Goal: Task Accomplishment & Management: Use online tool/utility

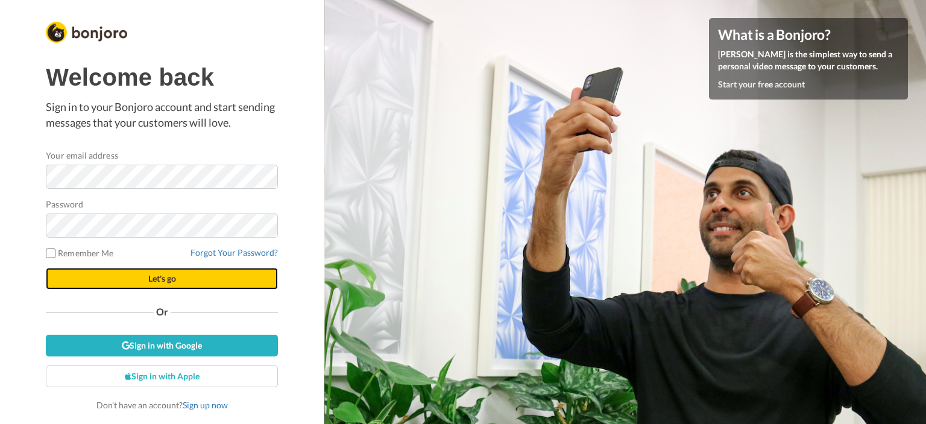
click at [139, 275] on button "Let's go" at bounding box center [162, 279] width 232 height 22
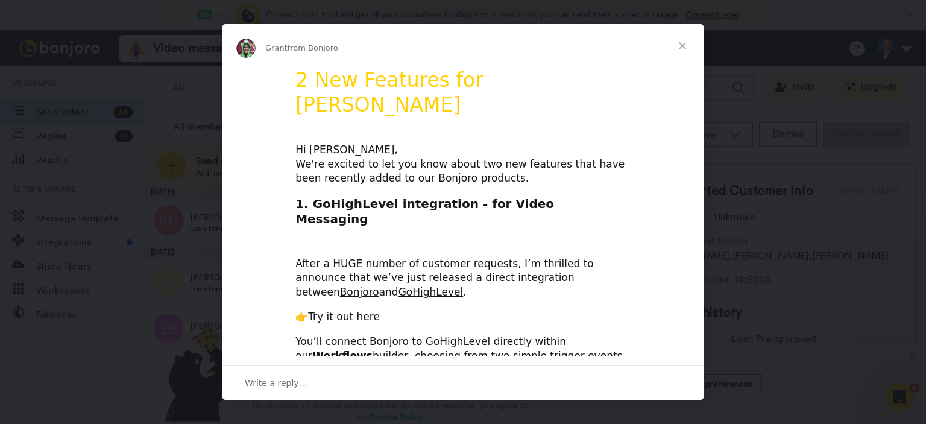
click at [680, 43] on span "Close" at bounding box center [682, 45] width 43 height 43
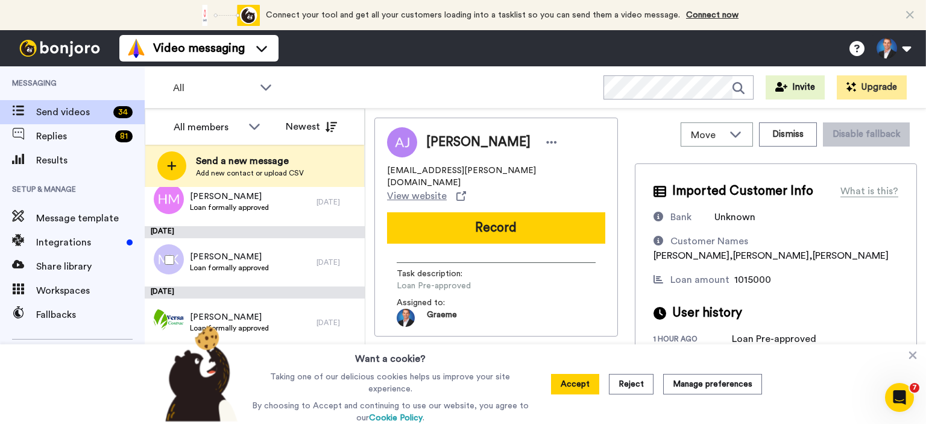
scroll to position [302, 0]
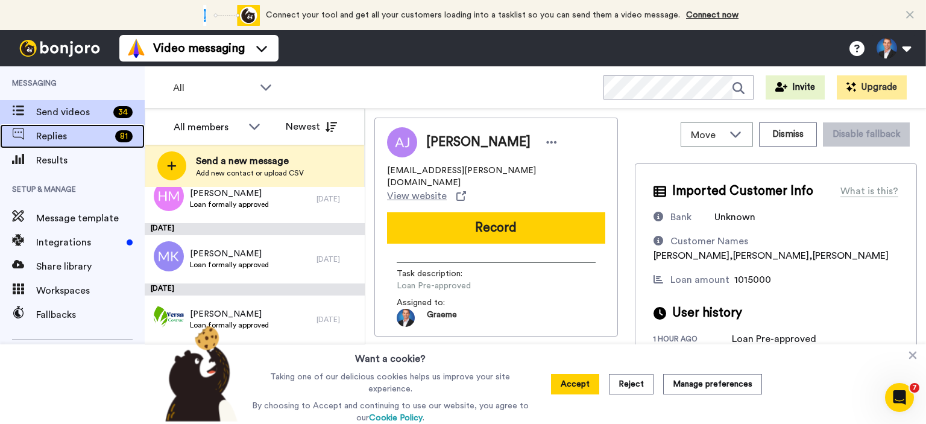
click at [75, 138] on span "Replies" at bounding box center [73, 136] width 74 height 14
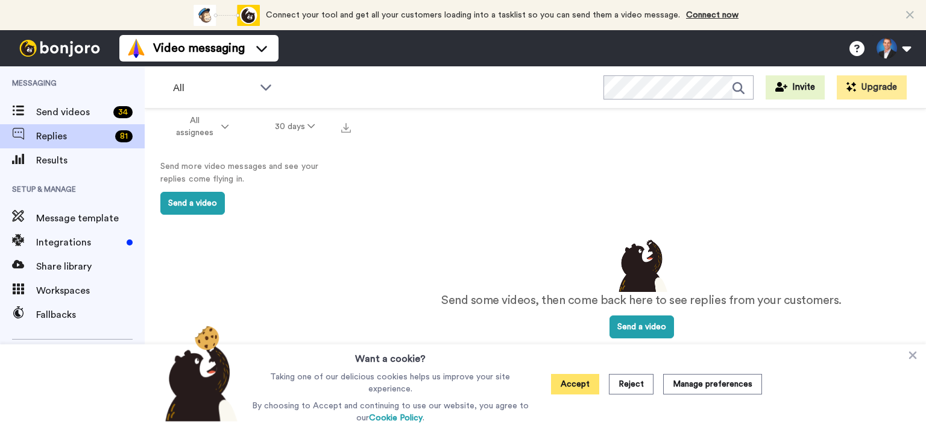
click at [589, 387] on button "Accept" at bounding box center [575, 384] width 48 height 21
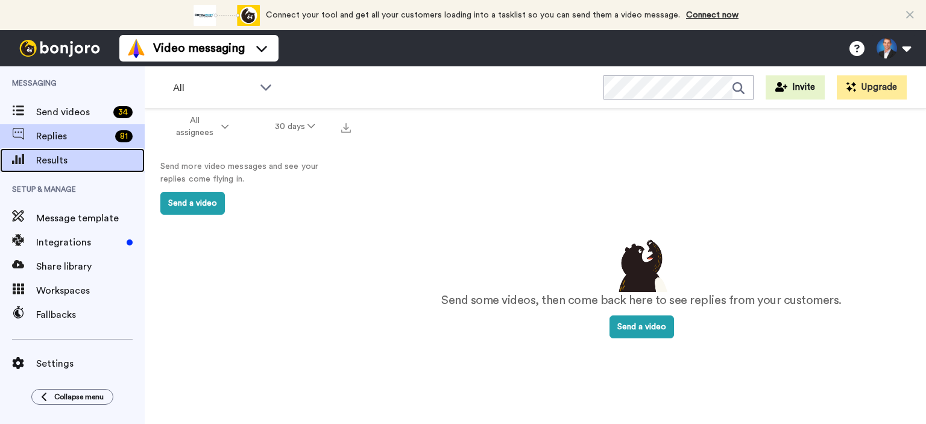
click at [72, 156] on span "Results" at bounding box center [90, 160] width 109 height 14
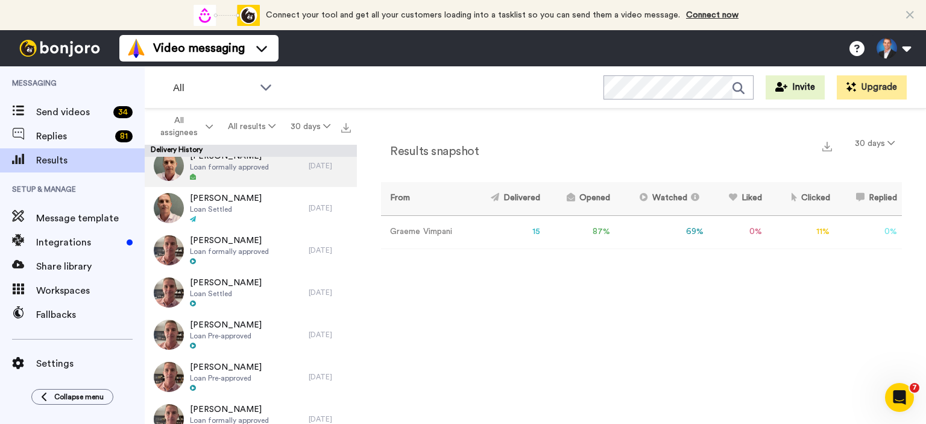
scroll to position [359, 0]
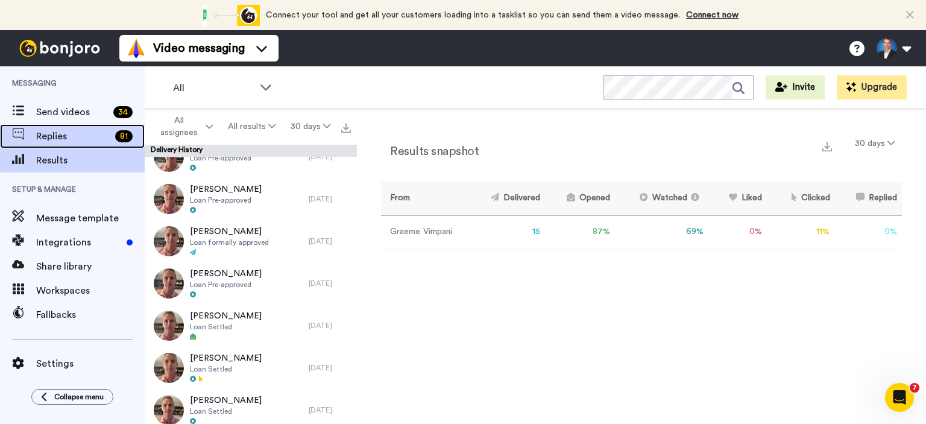
click at [64, 136] on span "Replies" at bounding box center [73, 136] width 74 height 14
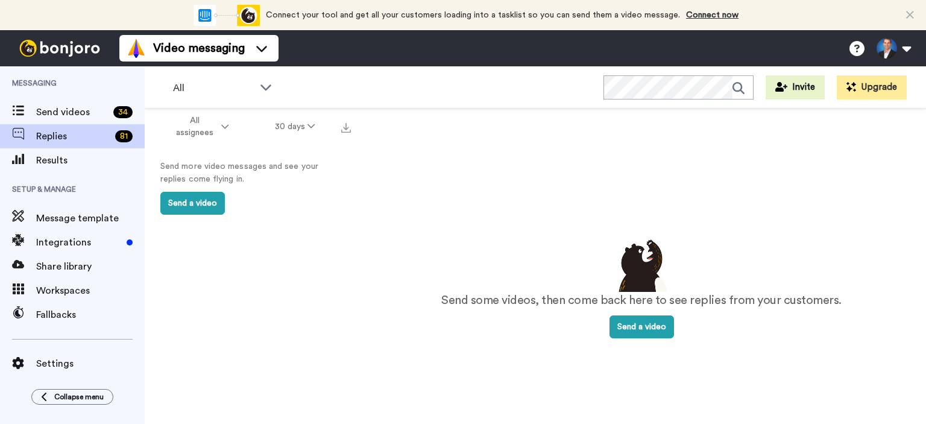
click at [915, 8] on div "Connect your tool now! Connect your tool and get all your customers loading int…" at bounding box center [463, 15] width 926 height 30
